Goal: Information Seeking & Learning: Learn about a topic

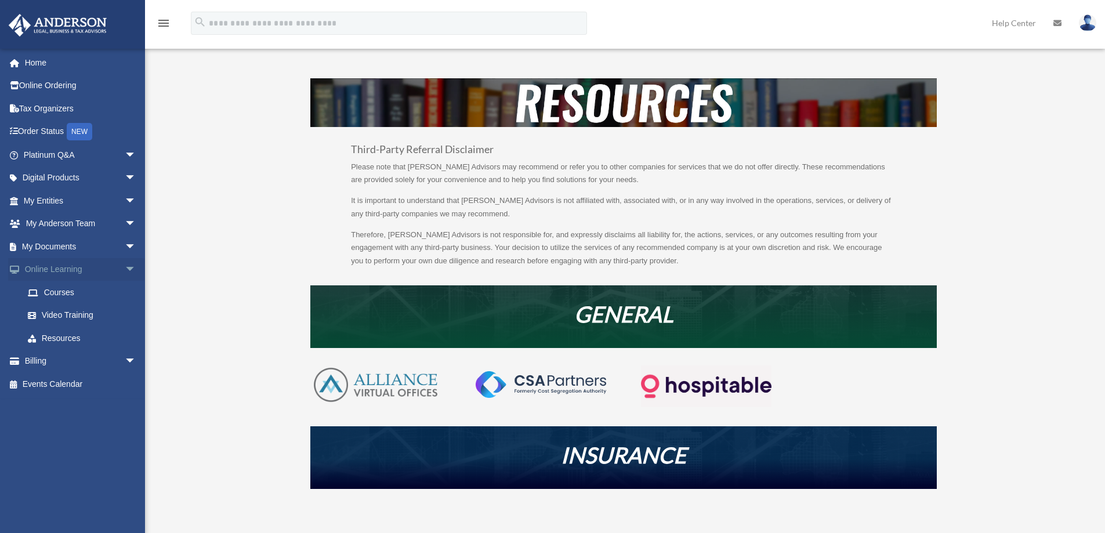
click at [125, 270] on span "arrow_drop_down" at bounding box center [136, 270] width 23 height 24
click at [125, 248] on span "arrow_drop_down" at bounding box center [136, 247] width 23 height 24
click at [32, 58] on link "Home" at bounding box center [81, 62] width 146 height 23
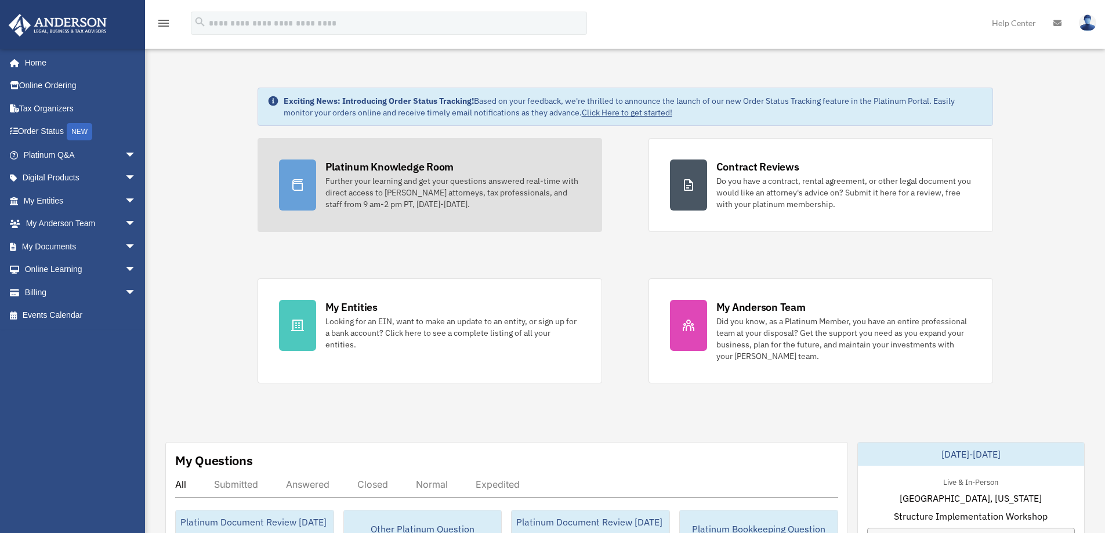
click at [391, 194] on div "Further your learning and get your questions answered real-time with direct acc…" at bounding box center [452, 192] width 255 height 35
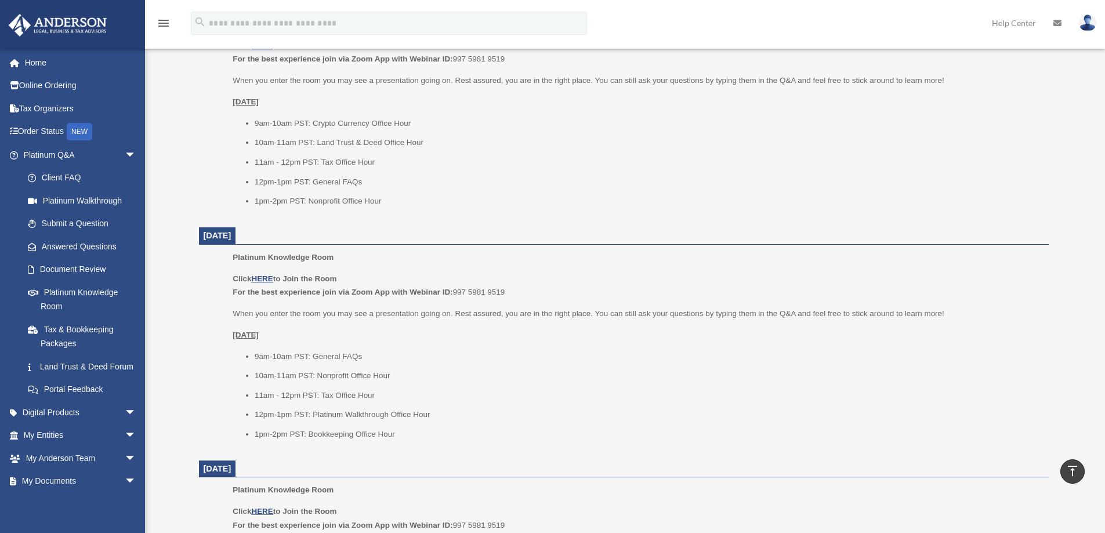
scroll to position [754, 0]
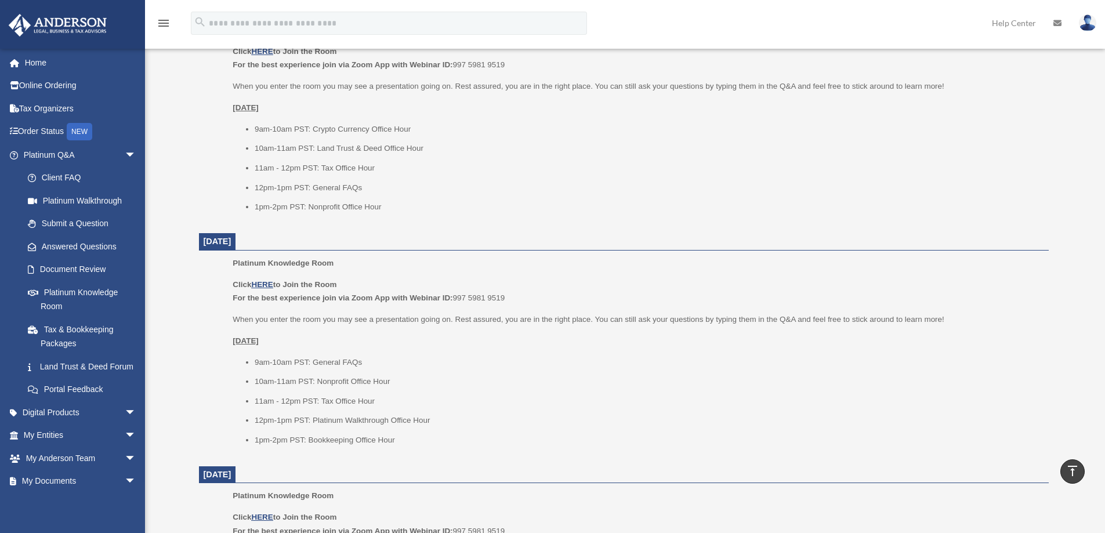
click at [500, 317] on p "When you enter the room you may see a presentation going on. Rest assured, you …" at bounding box center [636, 320] width 807 height 14
click at [32, 64] on link "Home" at bounding box center [81, 62] width 146 height 23
